Goal: Find specific page/section: Find specific page/section

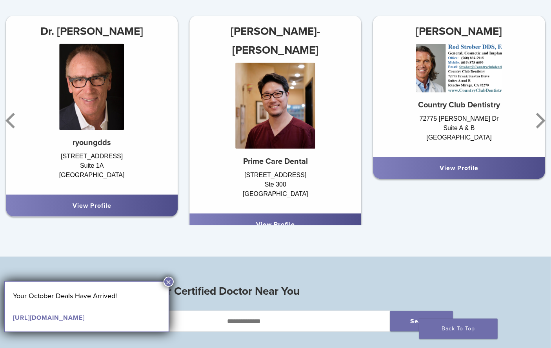
scroll to position [408, 0]
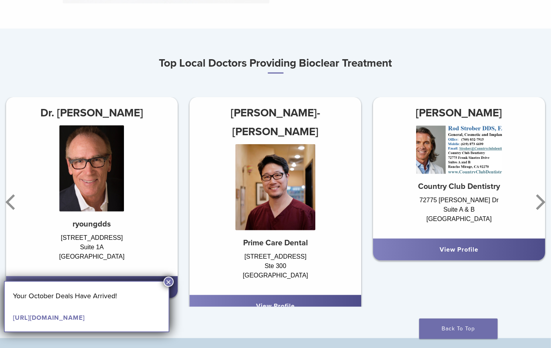
click at [233, 158] on div at bounding box center [275, 191] width 172 height 94
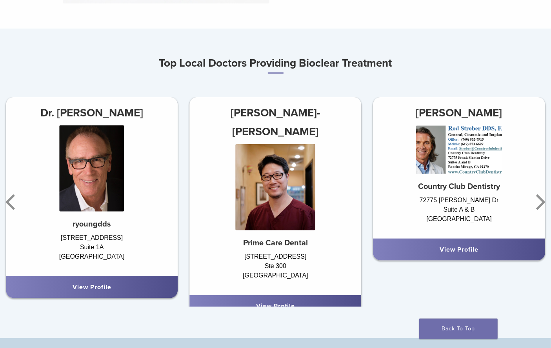
click at [286, 301] on div "View Profile" at bounding box center [275, 305] width 159 height 9
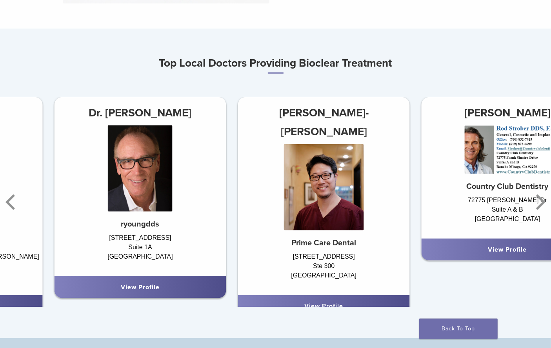
click at [279, 245] on div "Dr. Han-Tae Choi Prime Care Dental 3057 E Warm Springs Rd Ste 300 Las Vegas, NV…" at bounding box center [324, 196] width 172 height 198
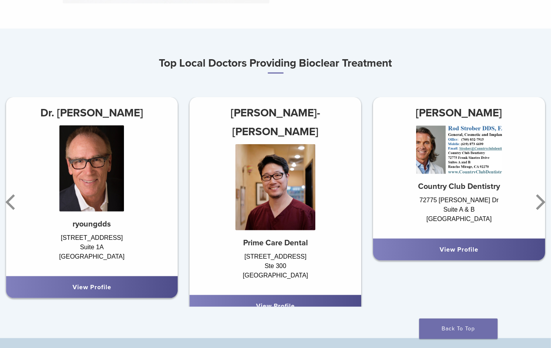
click at [281, 238] on strong "Prime Care Dental" at bounding box center [275, 242] width 65 height 9
click at [273, 252] on div "3057 E Warm Springs Rd Ste 300 Las Vegas, NV 89120" at bounding box center [275, 269] width 172 height 35
click at [278, 302] on link "View Profile" at bounding box center [275, 306] width 39 height 8
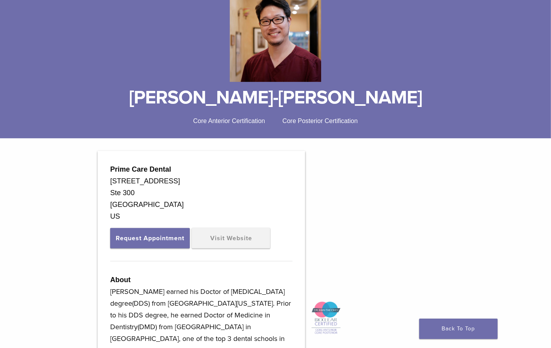
scroll to position [82, 0]
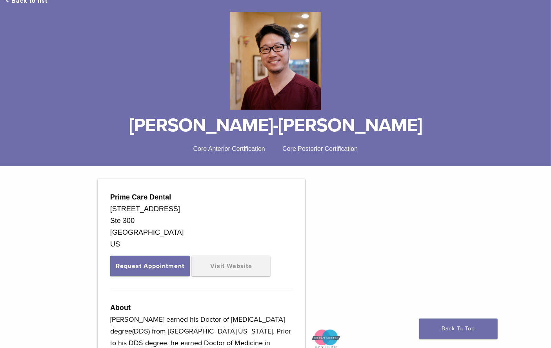
click at [177, 197] on div "Prime Care Dental" at bounding box center [201, 197] width 182 height 12
drag, startPoint x: 207, startPoint y: 128, endPoint x: 343, endPoint y: 130, distance: 136.0
click at [343, 130] on h1 "[PERSON_NAME]-[PERSON_NAME]" at bounding box center [275, 125] width 539 height 19
drag, startPoint x: 112, startPoint y: 197, endPoint x: 174, endPoint y: 197, distance: 62.7
click at [174, 197] on div "Prime Care Dental" at bounding box center [201, 197] width 182 height 12
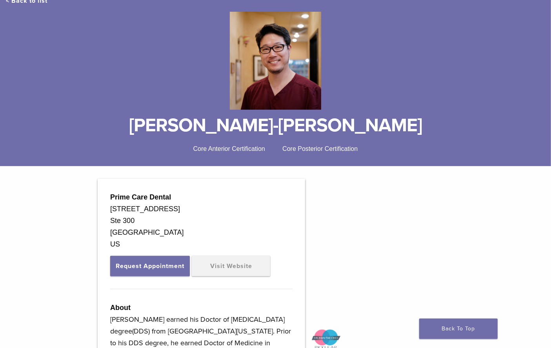
click at [449, 118] on h1 "[PERSON_NAME]-[PERSON_NAME]" at bounding box center [275, 125] width 539 height 19
